Goal: Navigation & Orientation: Find specific page/section

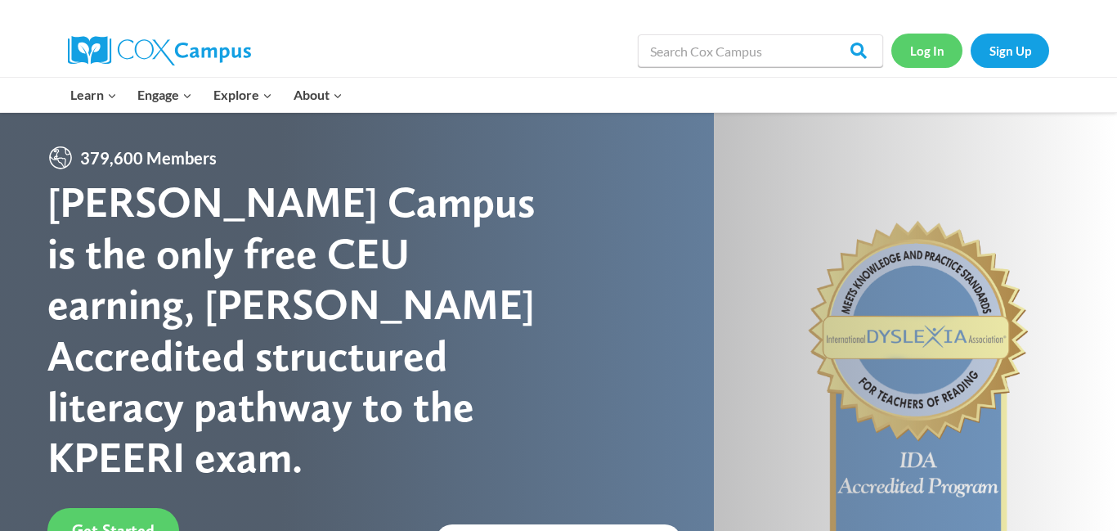
click at [931, 56] on link "Log In" at bounding box center [926, 51] width 71 height 34
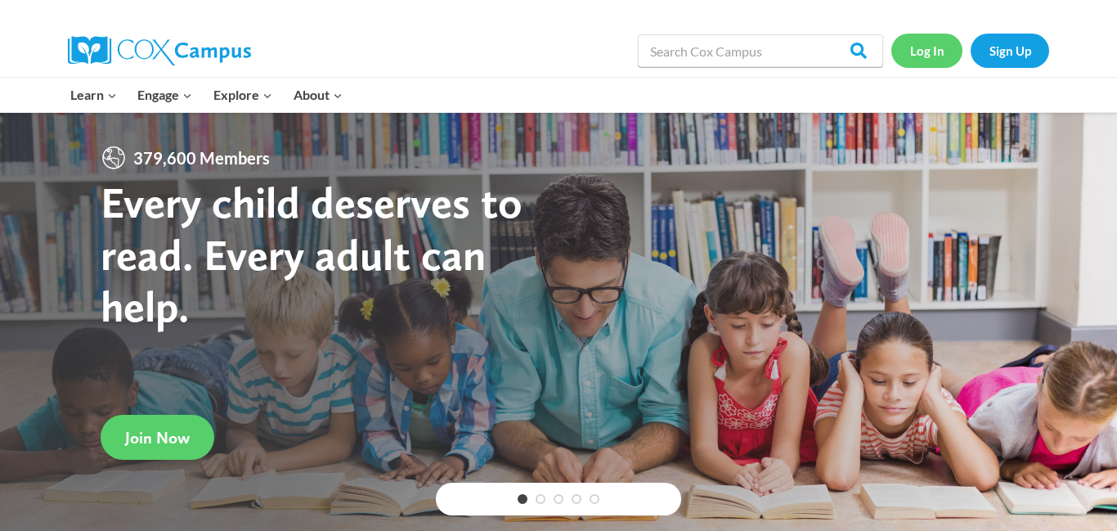
click at [926, 48] on link "Log In" at bounding box center [926, 51] width 71 height 34
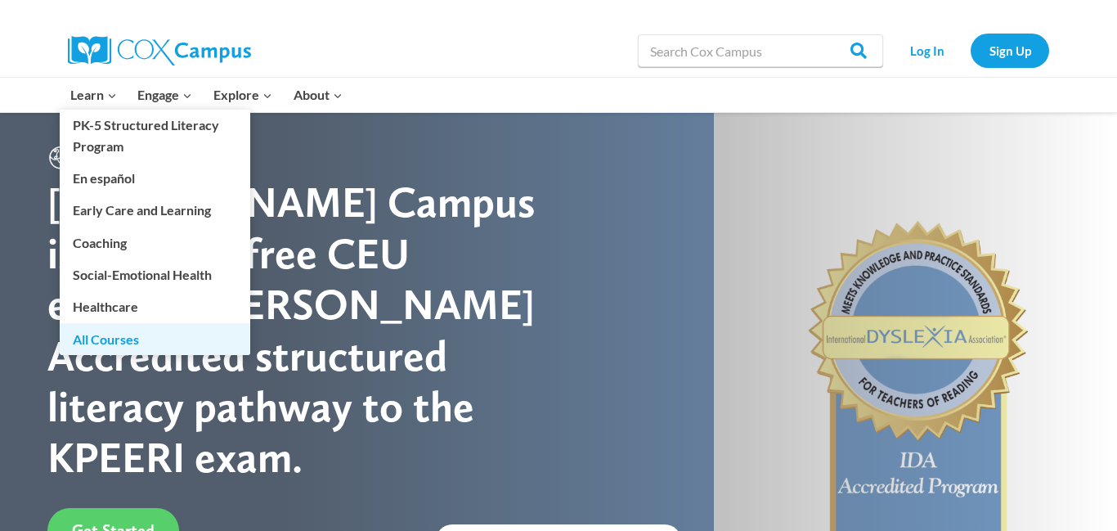
click at [110, 341] on link "All Courses" at bounding box center [155, 338] width 190 height 31
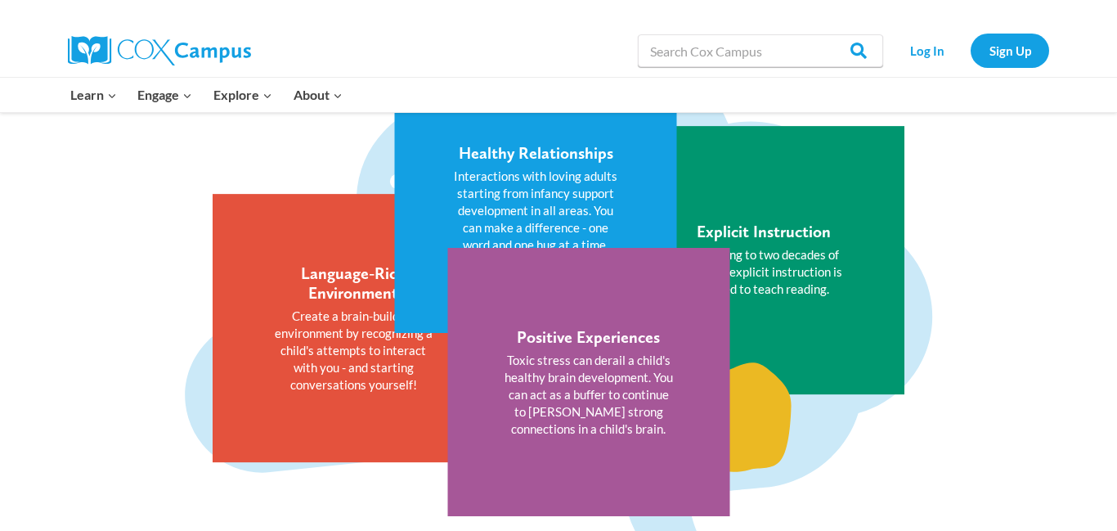
scroll to position [1995, 0]
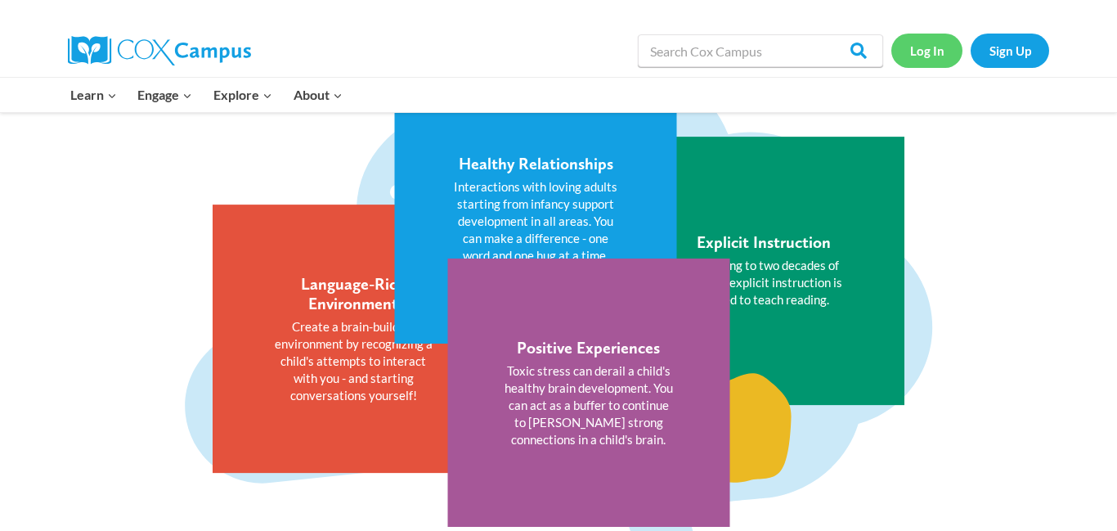
click at [903, 43] on link "Log In" at bounding box center [926, 51] width 71 height 34
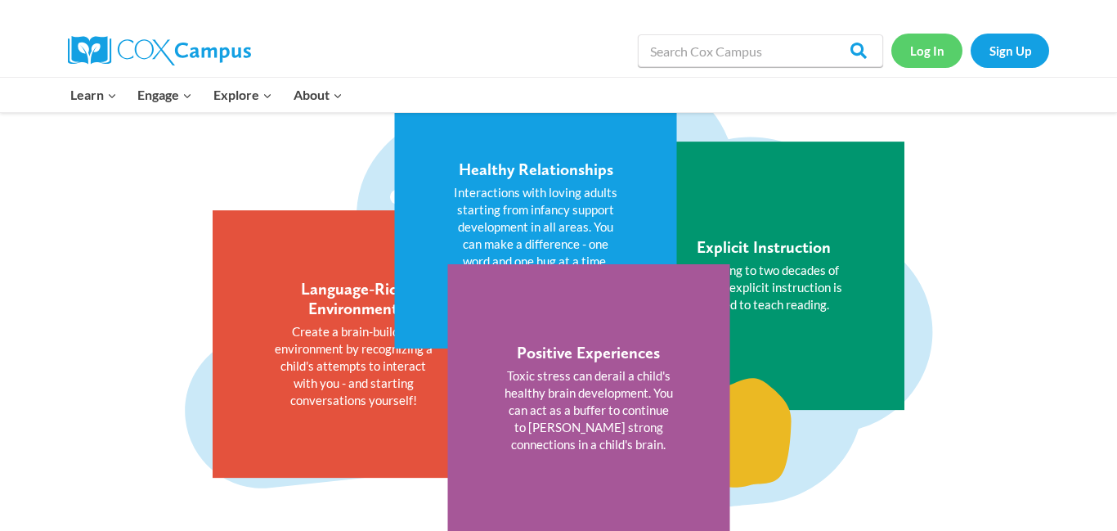
scroll to position [2005, 0]
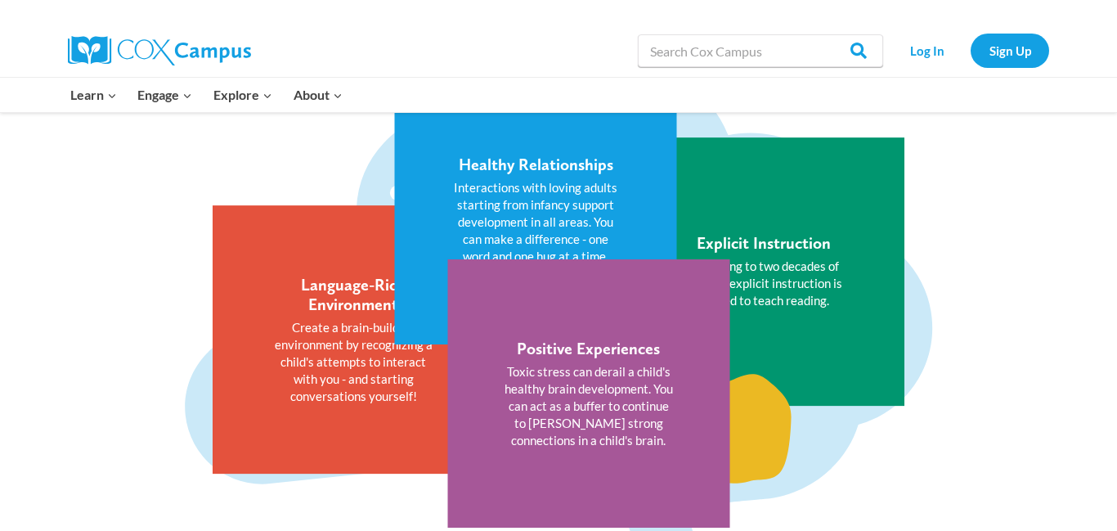
scroll to position [1994, 0]
click at [142, 40] on img at bounding box center [159, 50] width 183 height 29
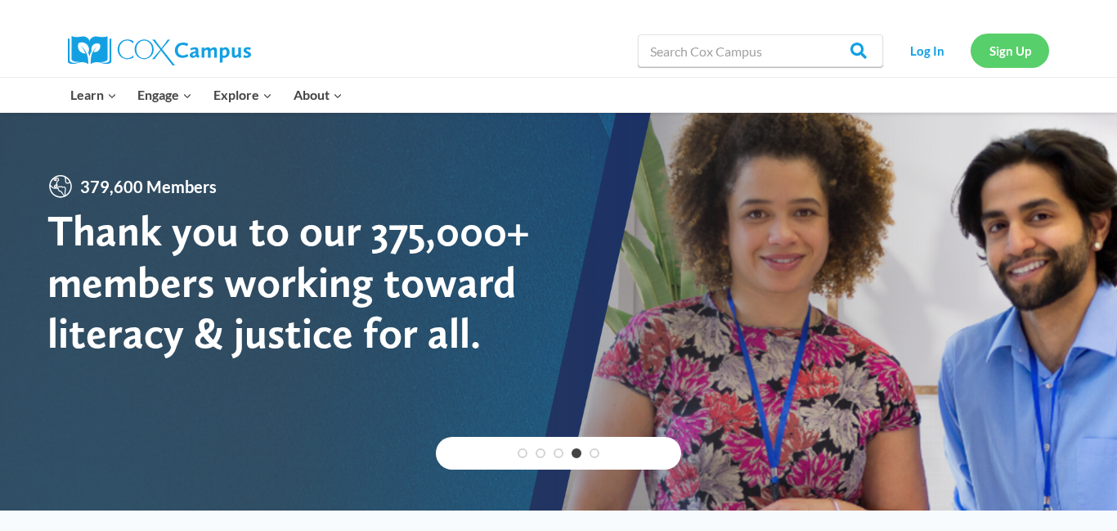
click at [1014, 43] on link "Sign Up" at bounding box center [1009, 51] width 78 height 34
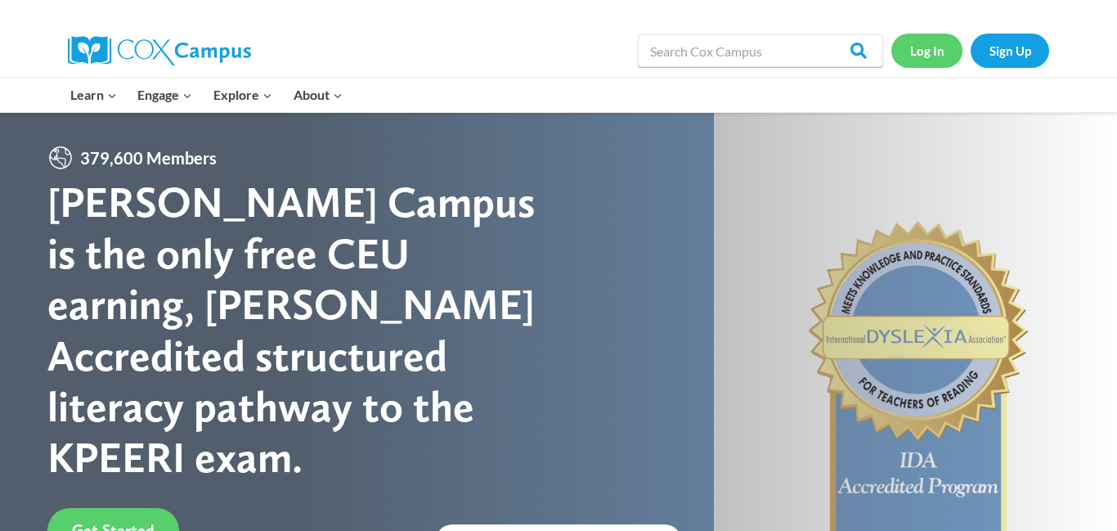
click at [923, 53] on link "Log In" at bounding box center [926, 51] width 71 height 34
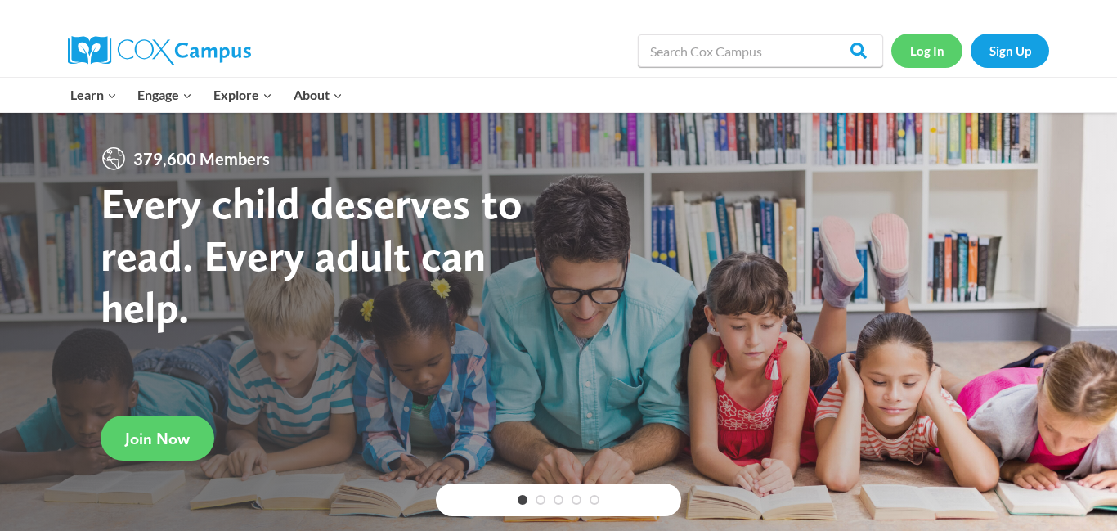
click at [929, 54] on link "Log In" at bounding box center [926, 51] width 71 height 34
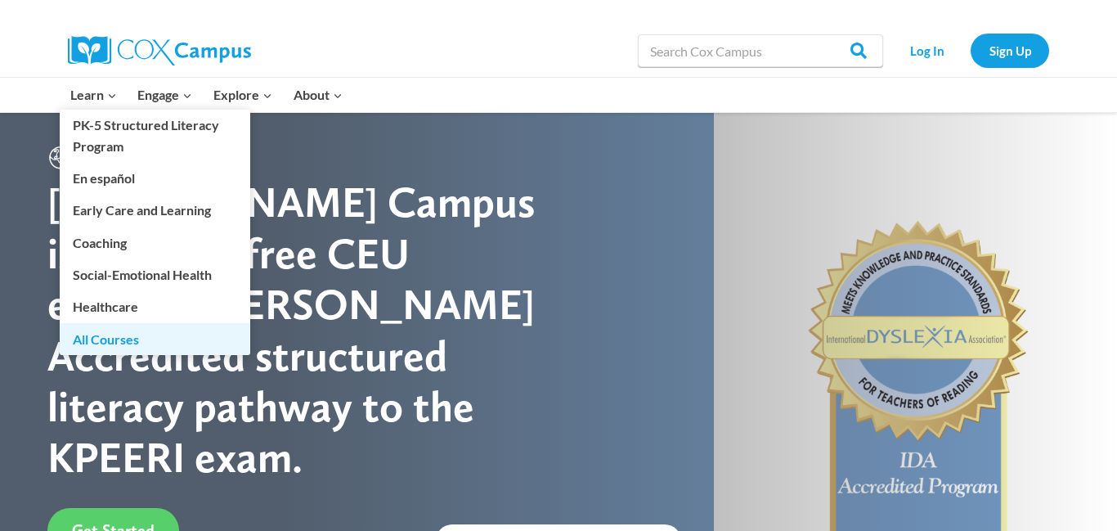
click at [108, 333] on link "All Courses" at bounding box center [155, 338] width 190 height 31
